Goal: Task Accomplishment & Management: Use online tool/utility

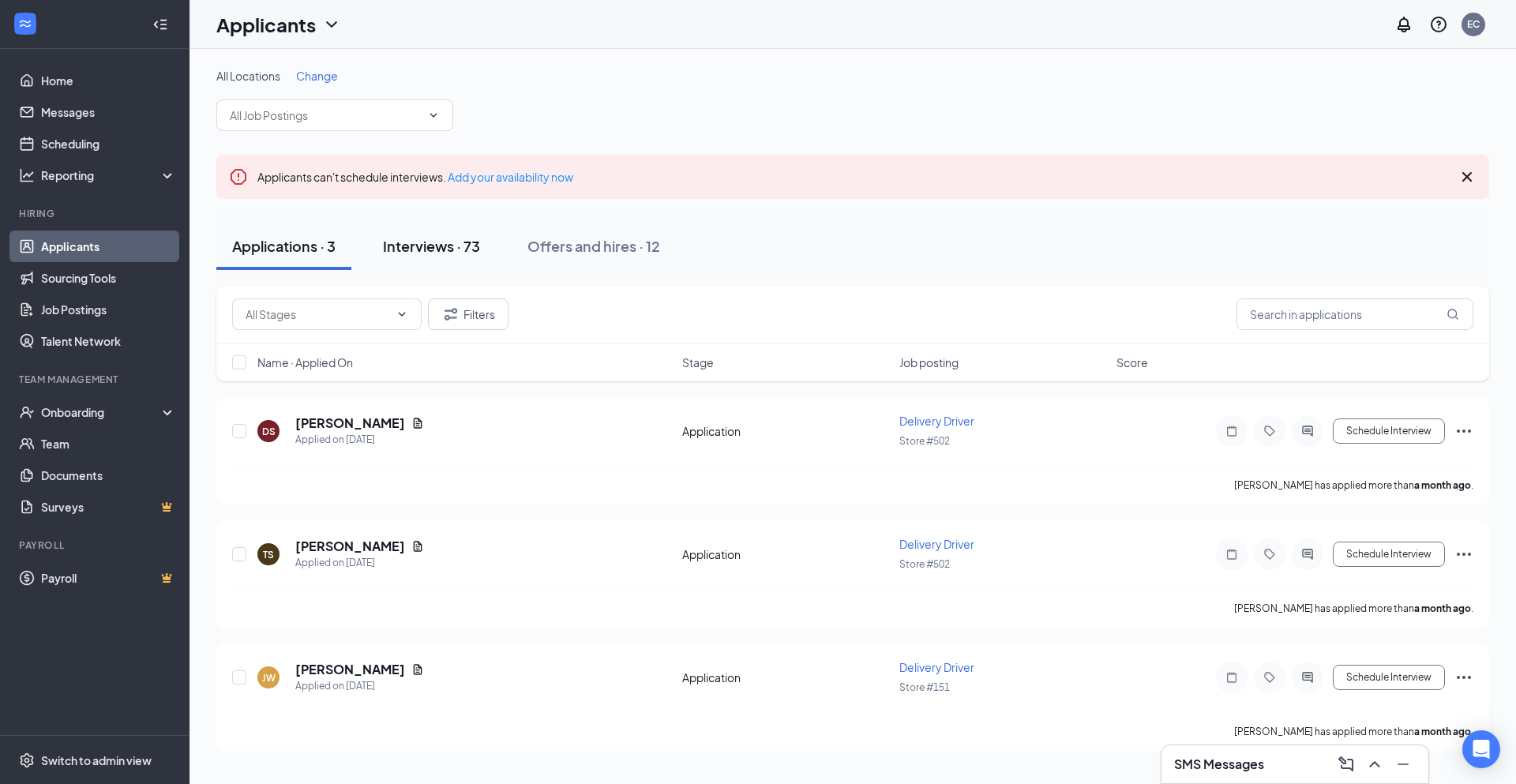
click at [435, 244] on div "Interviews · 73" at bounding box center [431, 246] width 97 height 20
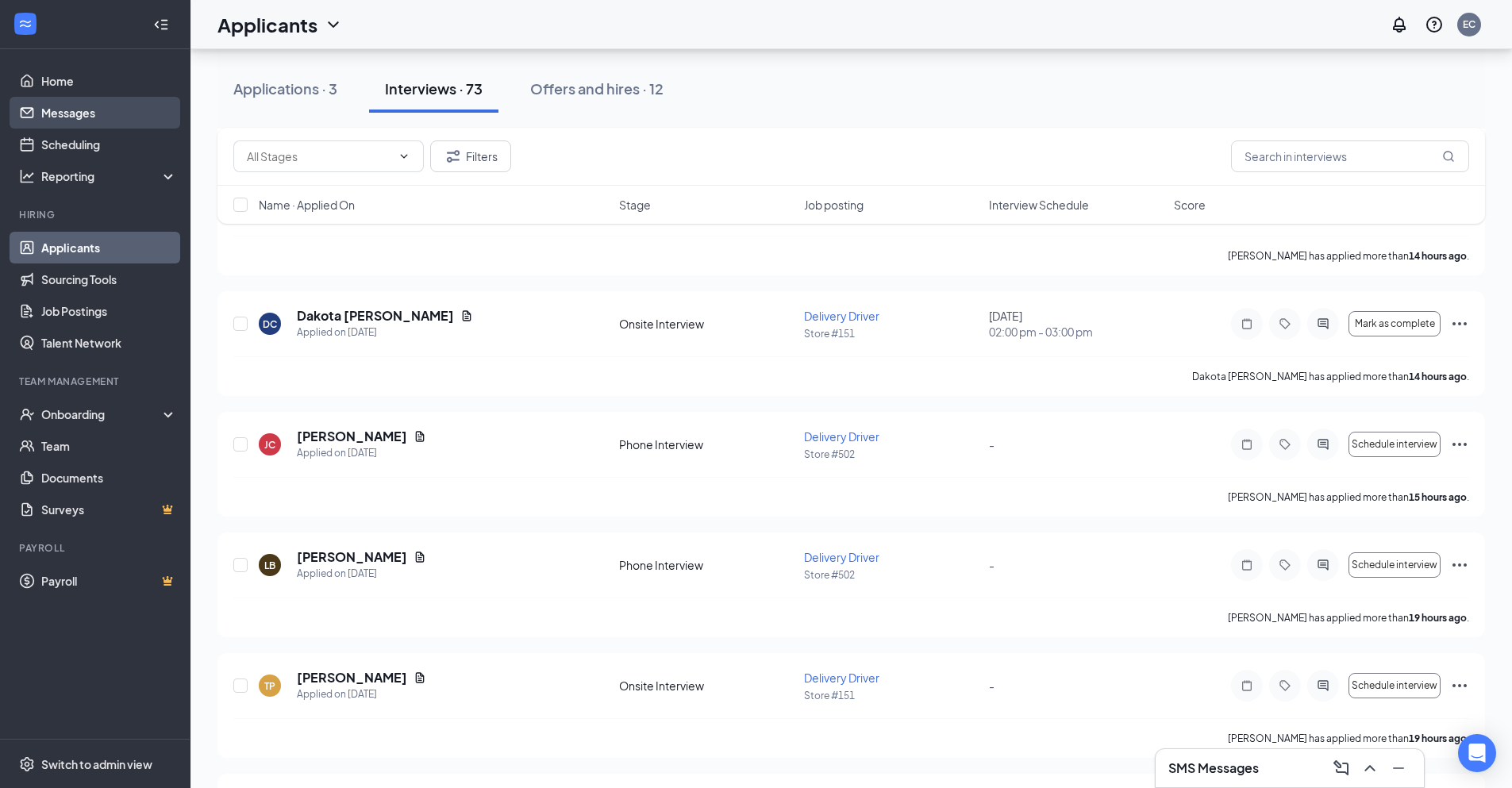
scroll to position [1270, 0]
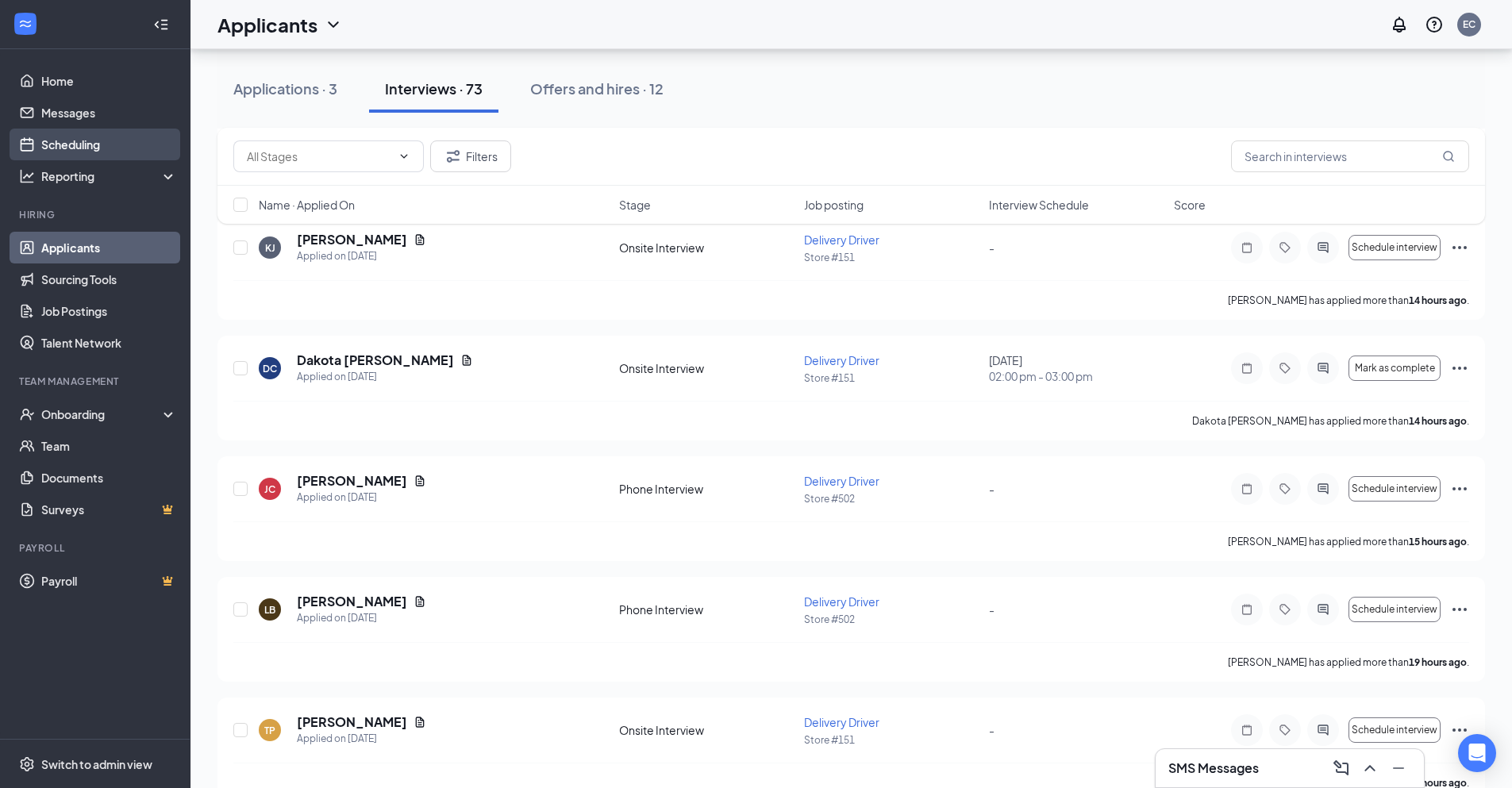
click at [81, 146] on link "Scheduling" at bounding box center [109, 145] width 136 height 32
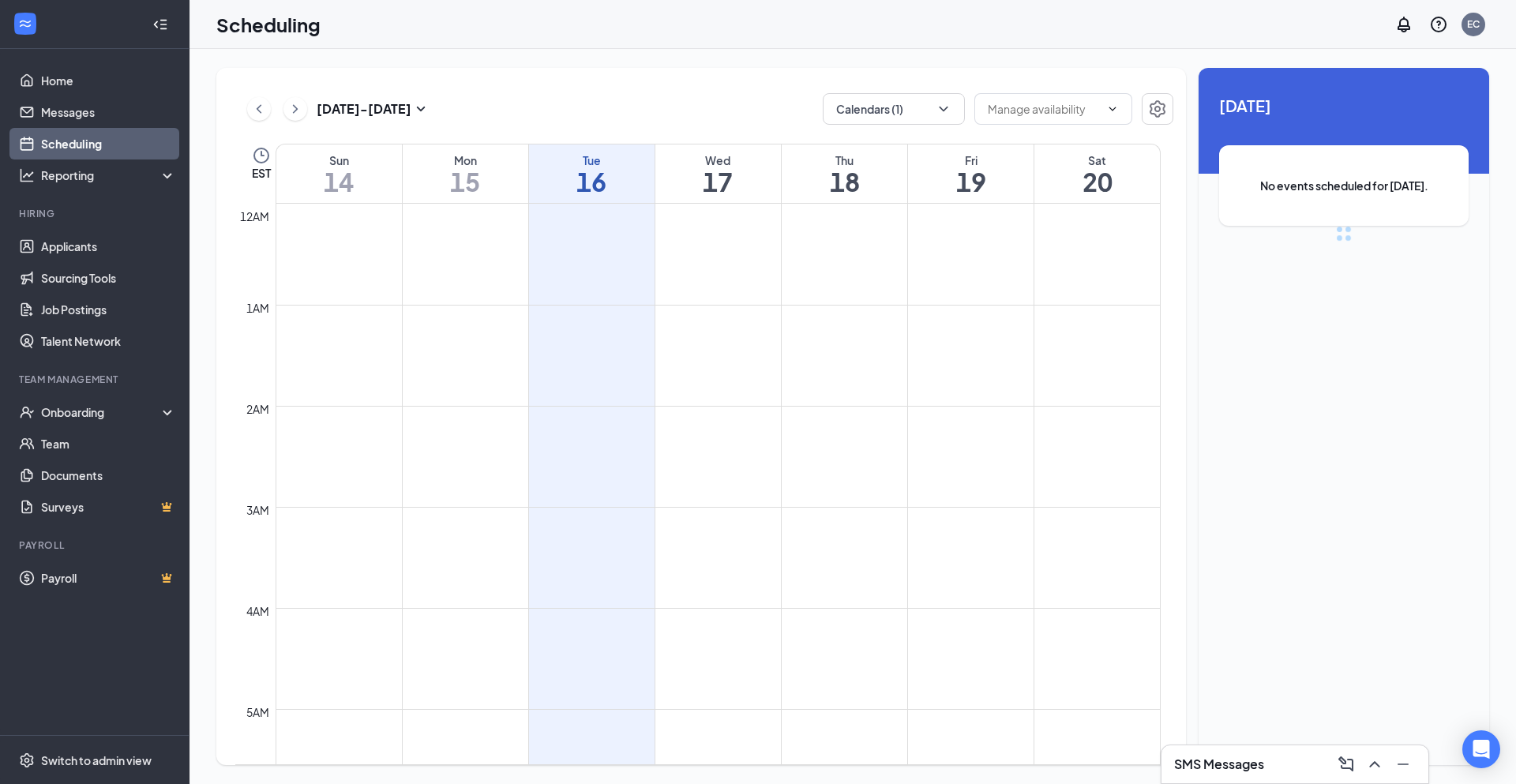
scroll to position [776, 0]
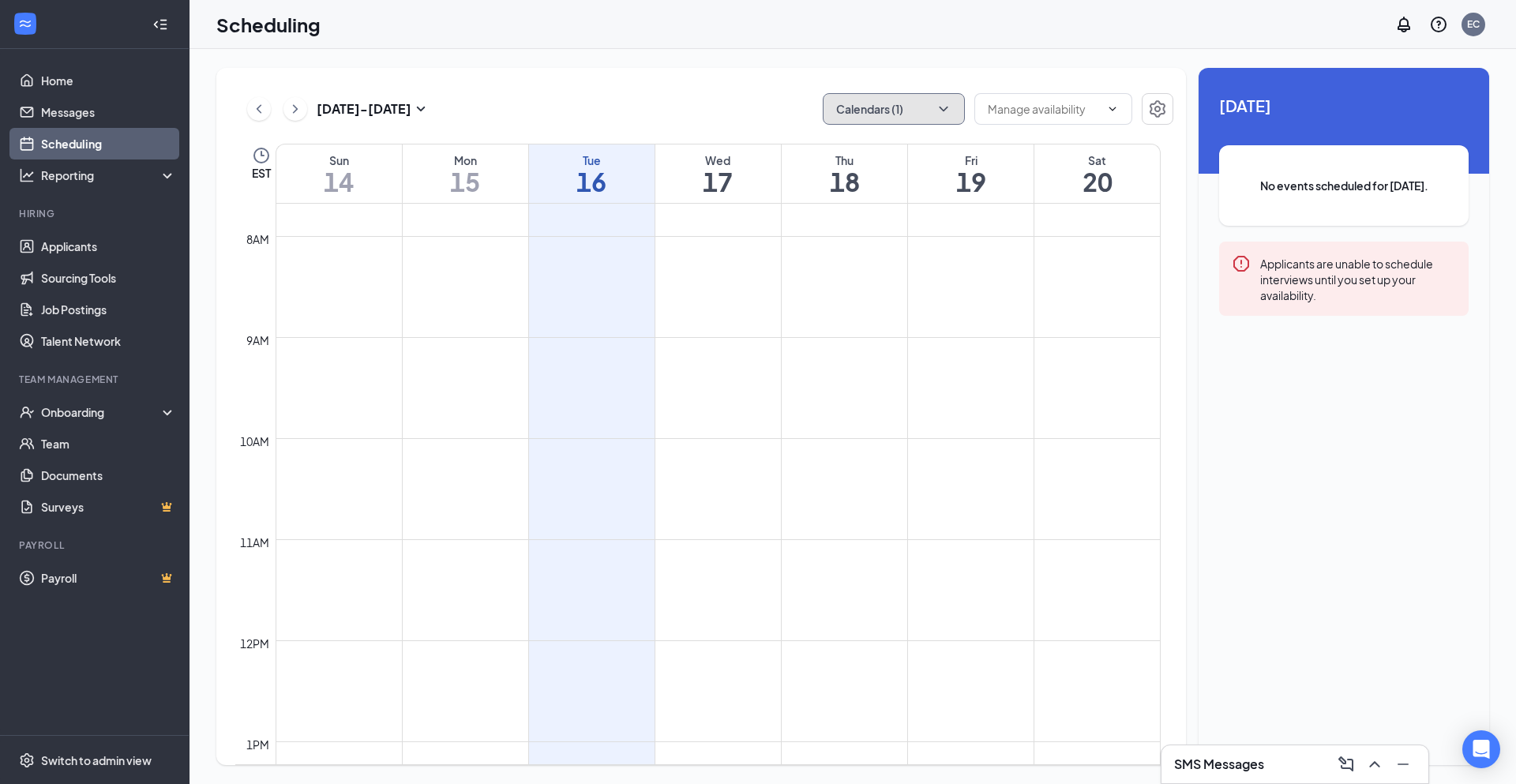
click at [869, 116] on button "Calendars (1)" at bounding box center [894, 109] width 142 height 32
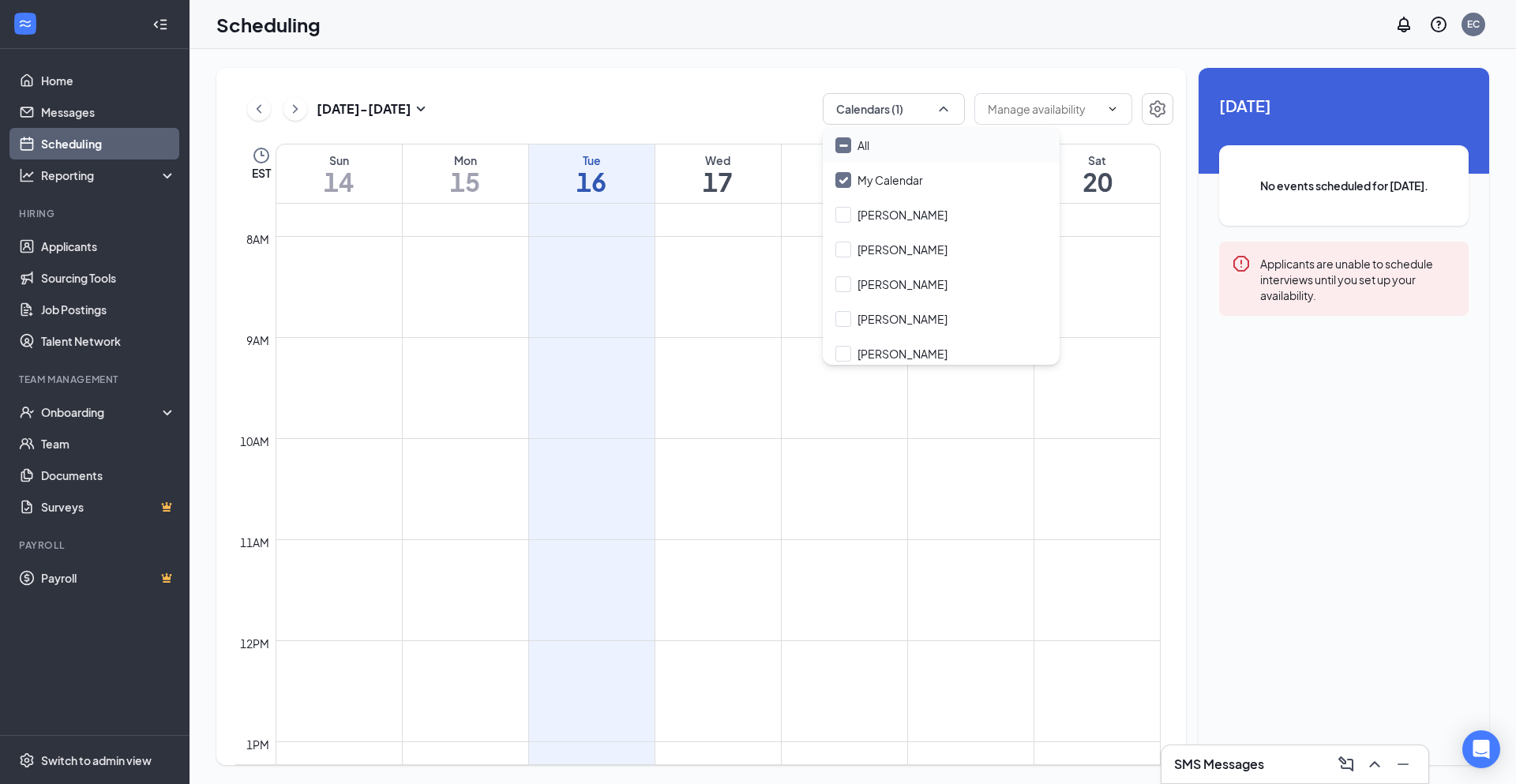
click at [857, 144] on input "All" at bounding box center [853, 146] width 34 height 16
checkbox input "true"
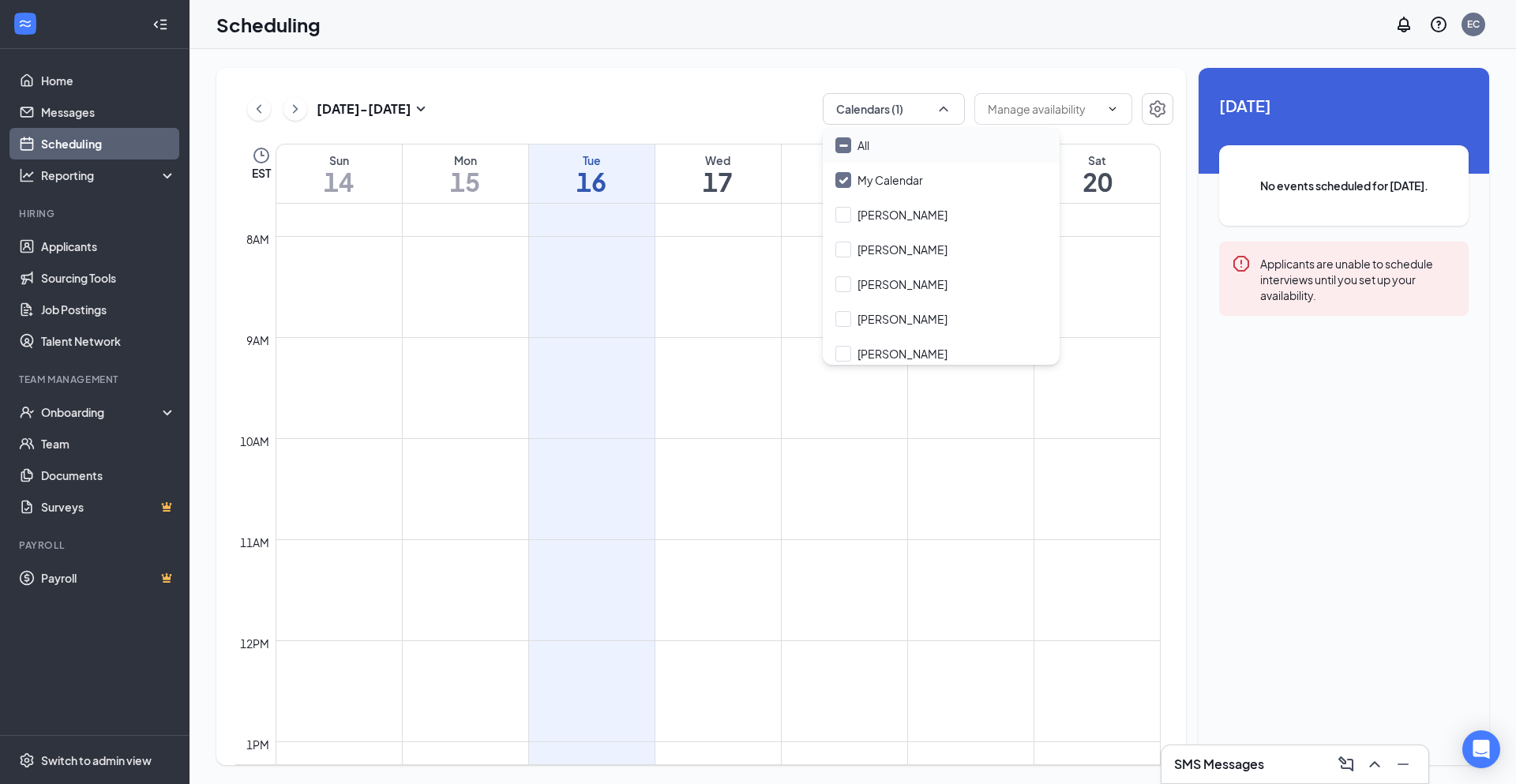
checkbox input "true"
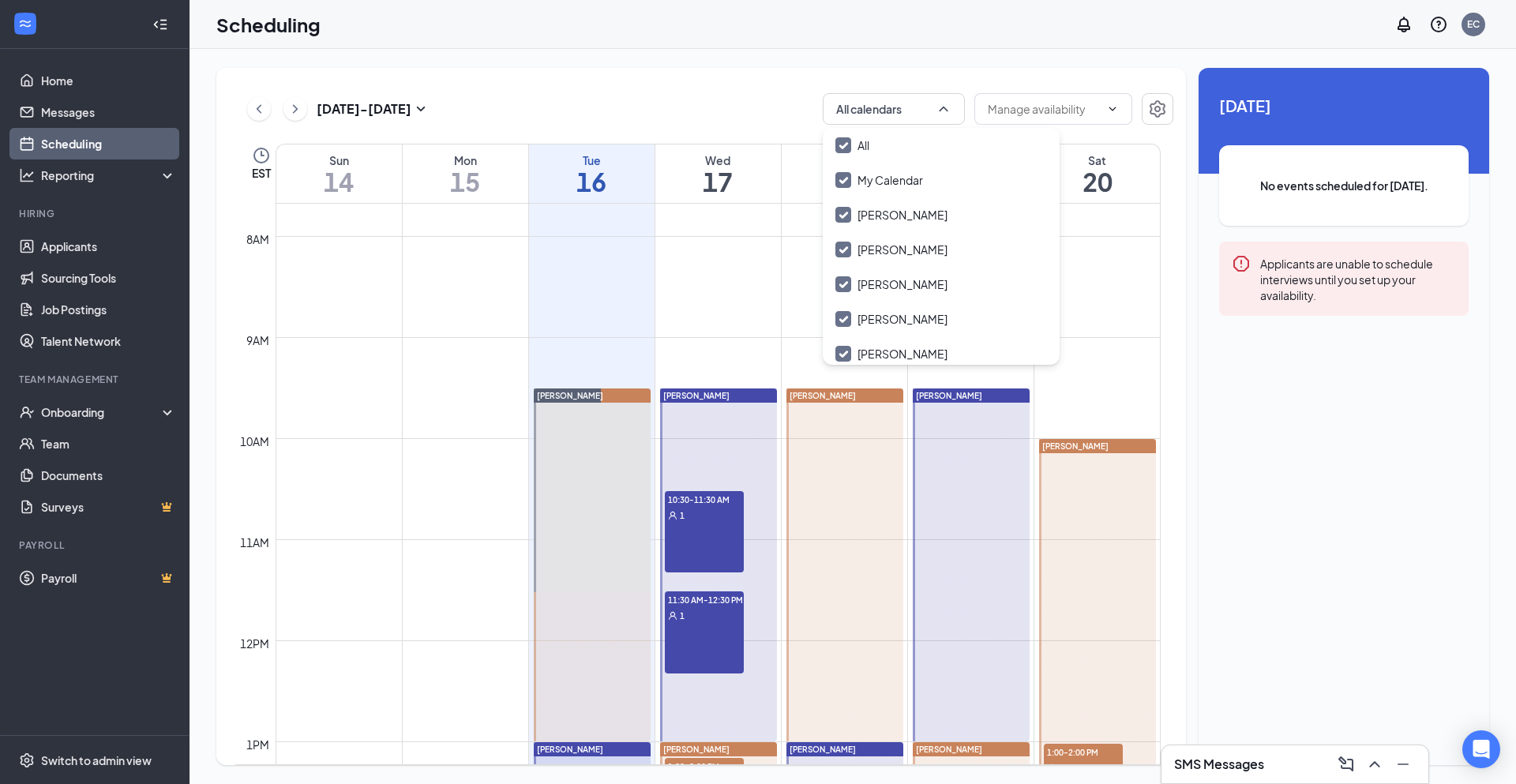
click at [689, 52] on div "[DATE] - [DATE] All calendars EST Sun 14 Mon 15 Tue 16 Wed 17 Thu 18 Fri 19 Sat…" at bounding box center [853, 416] width 1327 height 735
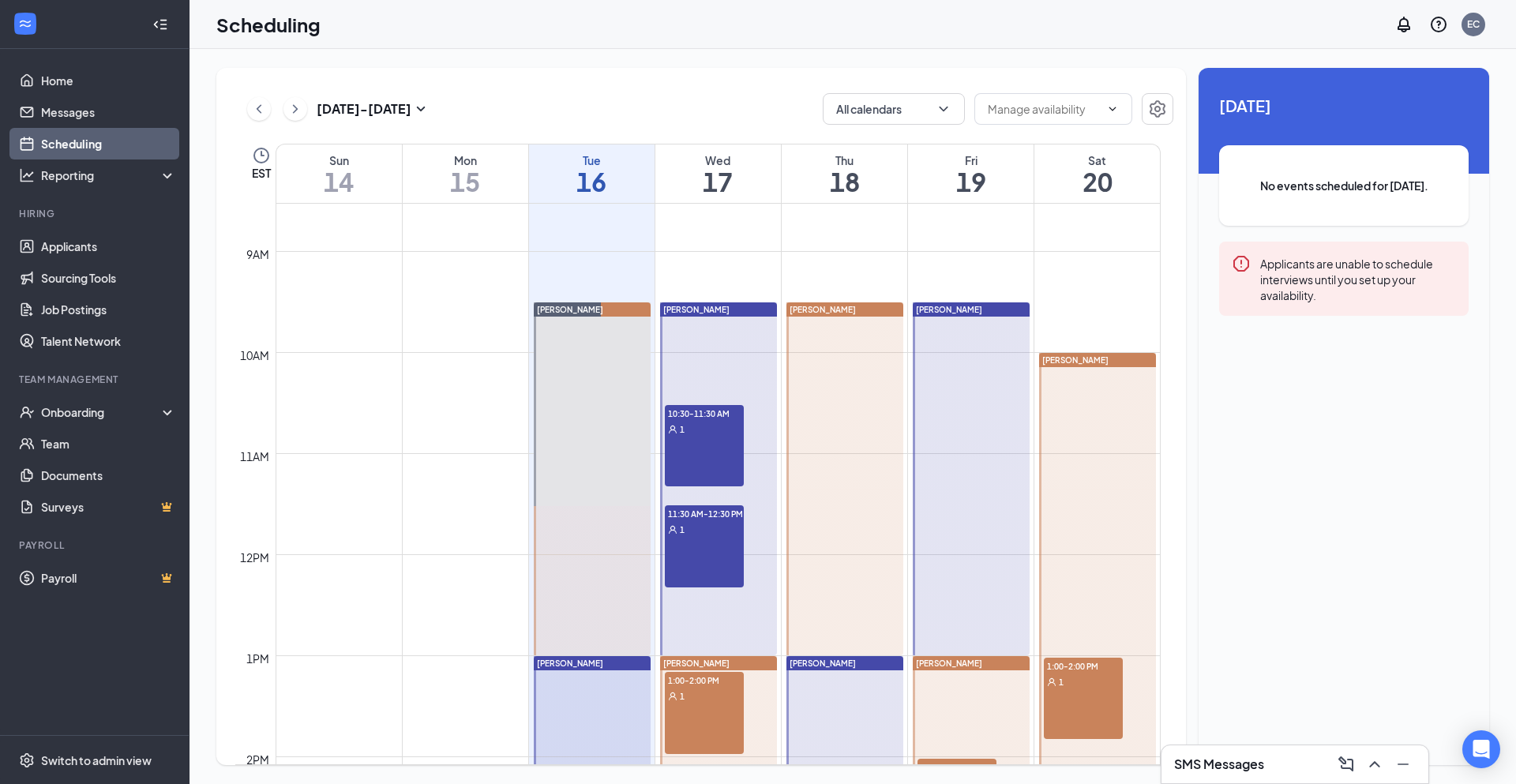
scroll to position [934, 0]
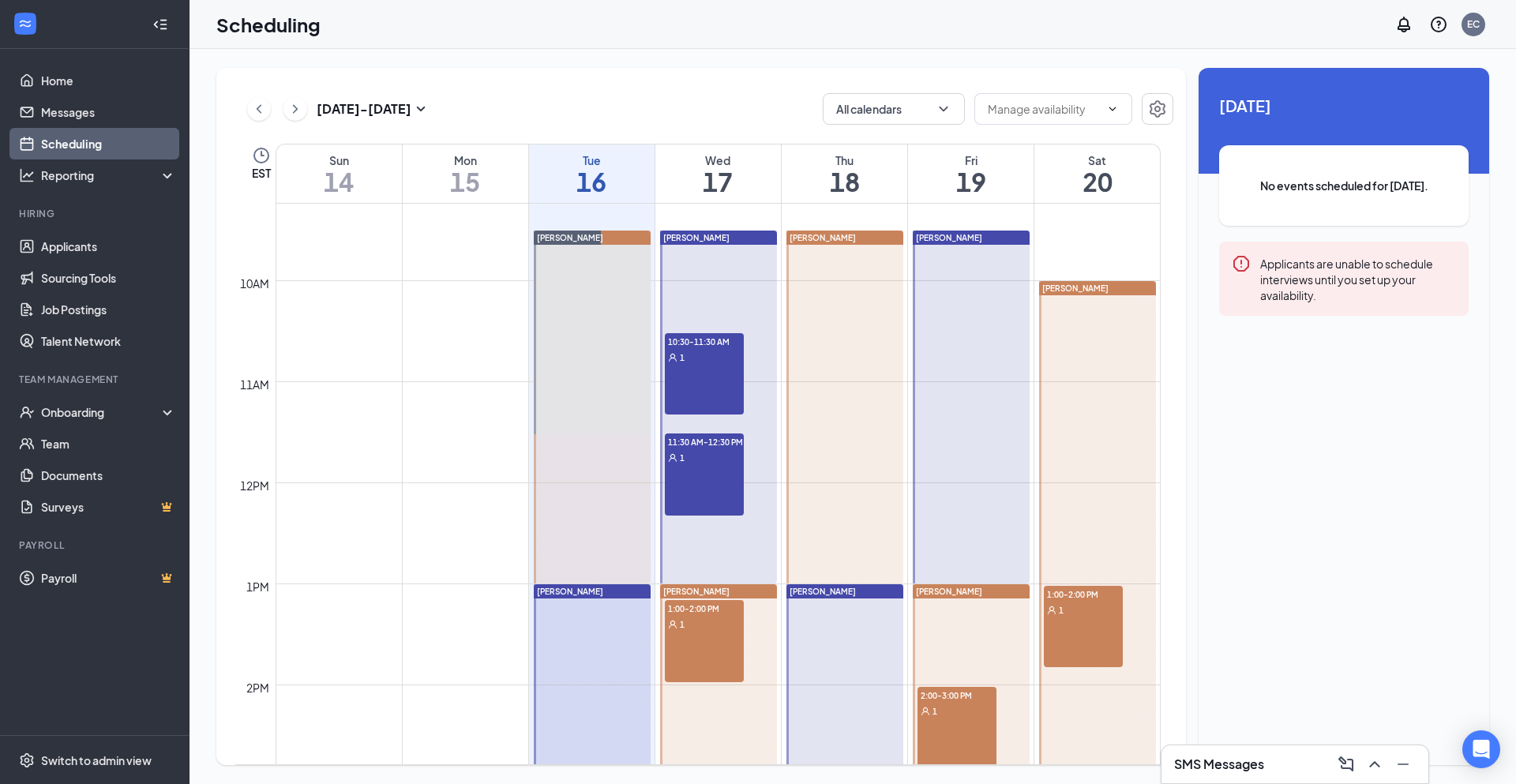
click at [698, 357] on div "1" at bounding box center [704, 357] width 79 height 16
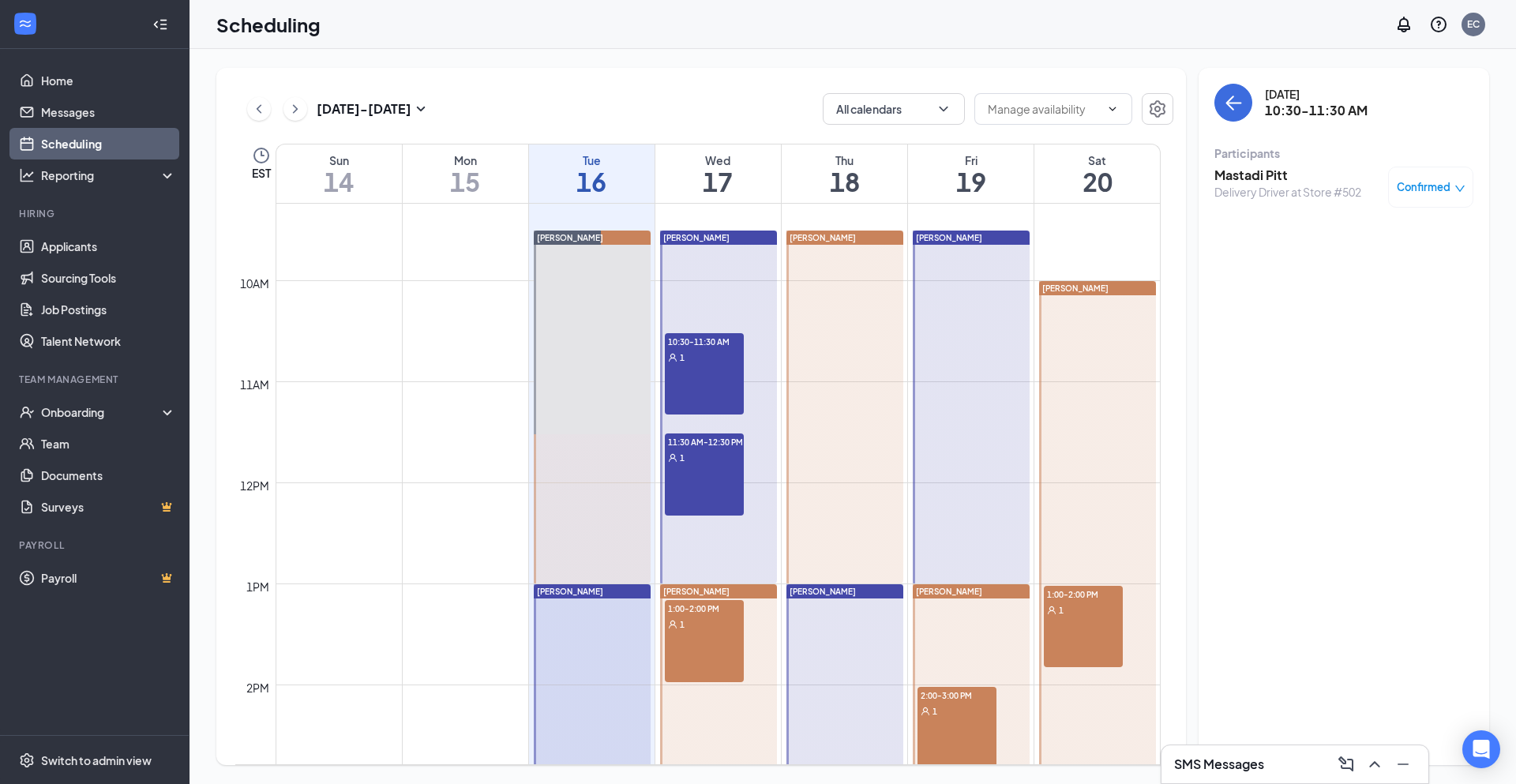
click at [702, 460] on div "1" at bounding box center [704, 457] width 79 height 16
click at [695, 635] on div "1:00-2:00 PM 1" at bounding box center [704, 641] width 79 height 82
click at [951, 729] on div "2:00-3:00 PM 1" at bounding box center [957, 728] width 79 height 82
click at [1103, 623] on div "1:00-2:00 PM 1" at bounding box center [1083, 627] width 79 height 82
